Goal: Task Accomplishment & Management: Use online tool/utility

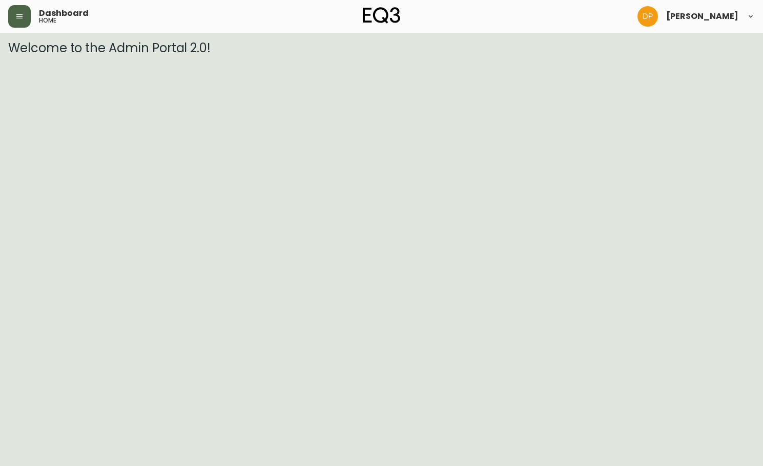
click at [19, 9] on button "button" at bounding box center [19, 16] width 23 height 23
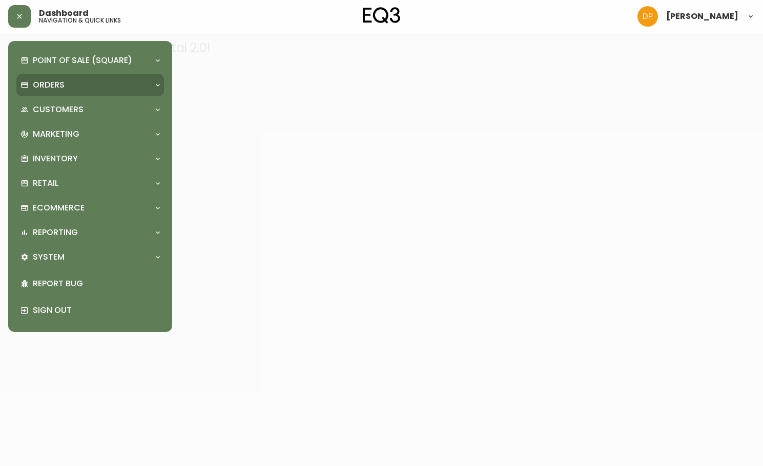
click at [77, 89] on div "Orders" at bounding box center [84, 84] width 129 height 11
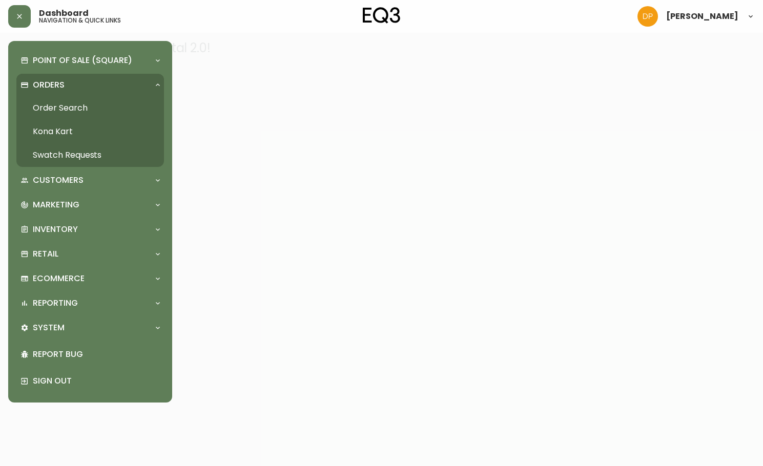
click at [83, 113] on link "Order Search" at bounding box center [89, 108] width 147 height 24
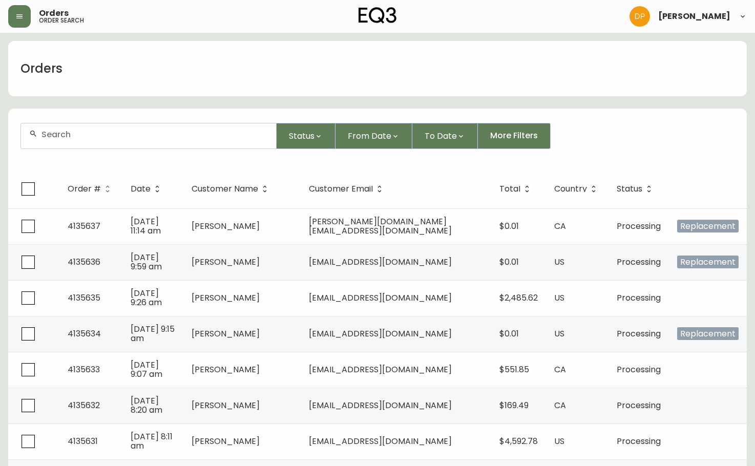
click at [133, 143] on div at bounding box center [148, 135] width 255 height 25
paste input "[PHONE_NUMBER]"
type input "[PHONE_NUMBER]"
click at [27, 14] on button "button" at bounding box center [19, 16] width 23 height 23
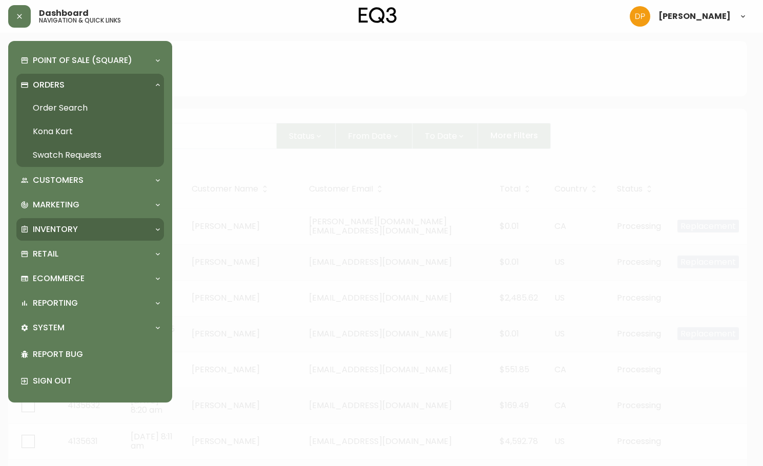
click at [95, 229] on div "Inventory" at bounding box center [84, 229] width 129 height 11
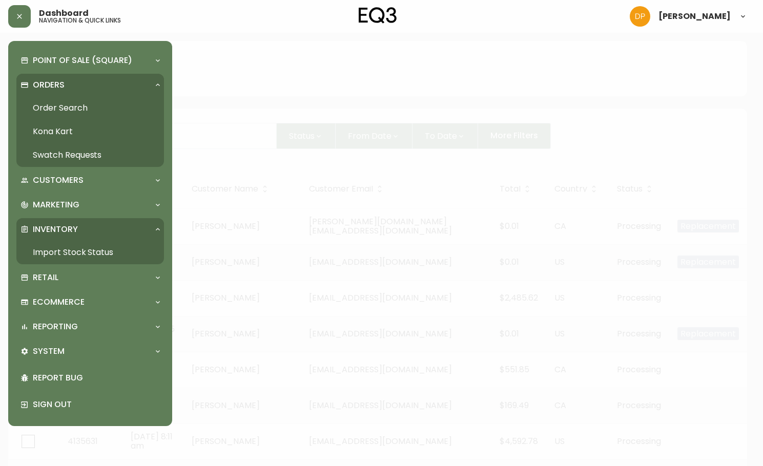
click at [84, 255] on link "Import Stock Status" at bounding box center [89, 253] width 147 height 24
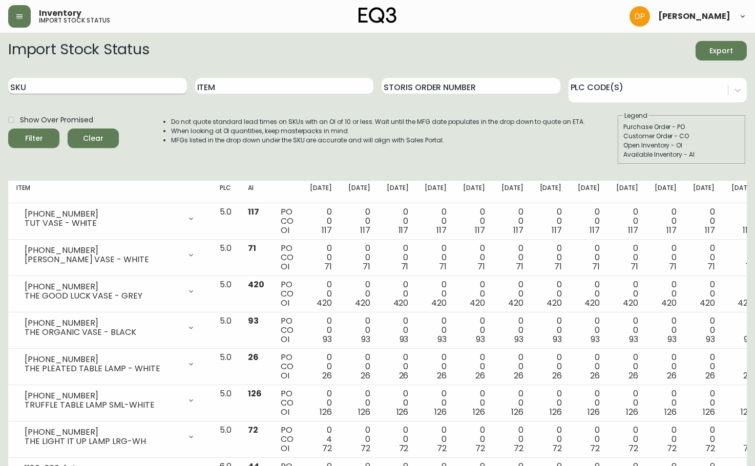
click at [118, 88] on input "SKU" at bounding box center [97, 86] width 179 height 16
paste input "[PHONE_NUMBER]"
click at [8, 129] on button "Filter" at bounding box center [33, 138] width 51 height 19
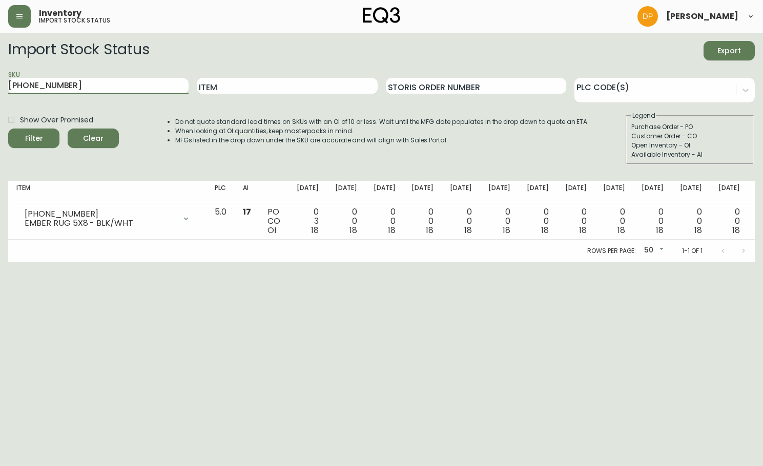
drag, startPoint x: 61, startPoint y: 88, endPoint x: 3, endPoint y: 86, distance: 57.9
click at [3, 86] on main "Import Stock Status Export SKU [PHONE_NUMBER] Item Storis Order Number PLC Code…" at bounding box center [381, 147] width 763 height 229
paste input "80-247-1-A"
click at [8, 129] on button "Filter" at bounding box center [33, 138] width 51 height 19
drag, startPoint x: 85, startPoint y: 84, endPoint x: 3, endPoint y: 77, distance: 82.2
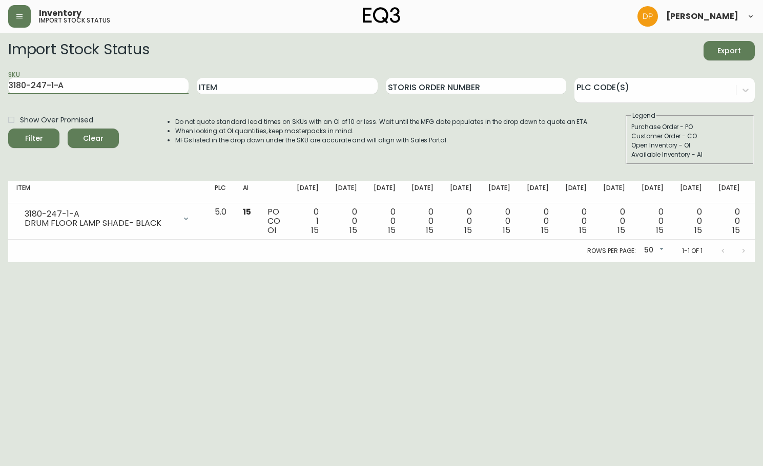
click at [3, 77] on main "Import Stock Status Export SKU 3180-247-1-A Item Storis Order Number PLC Code(s…" at bounding box center [381, 147] width 763 height 229
paste input "B"
type input "3180-247-1-B"
click at [8, 129] on button "Filter" at bounding box center [33, 138] width 51 height 19
